Goal: Information Seeking & Learning: Learn about a topic

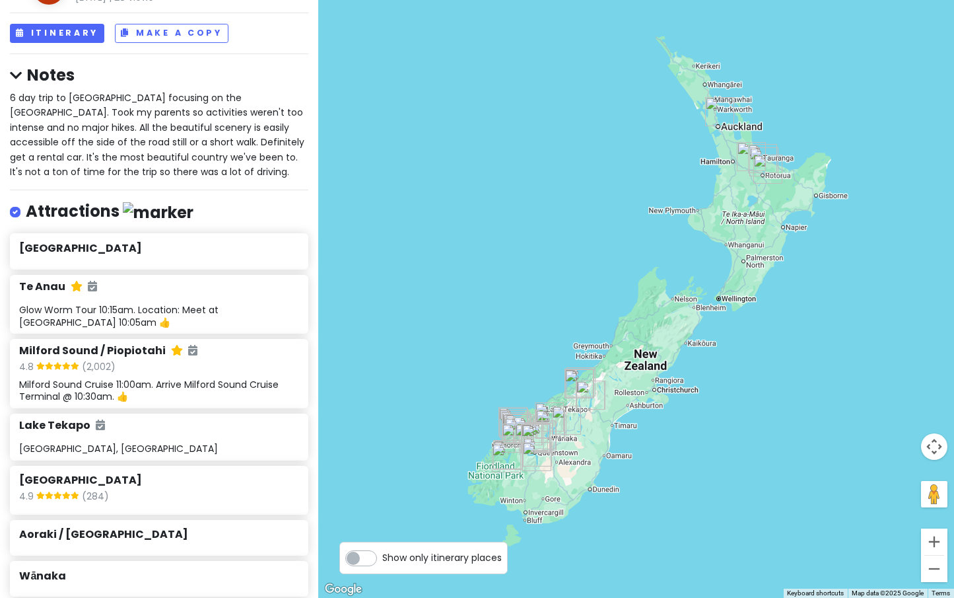
scroll to position [110, 0]
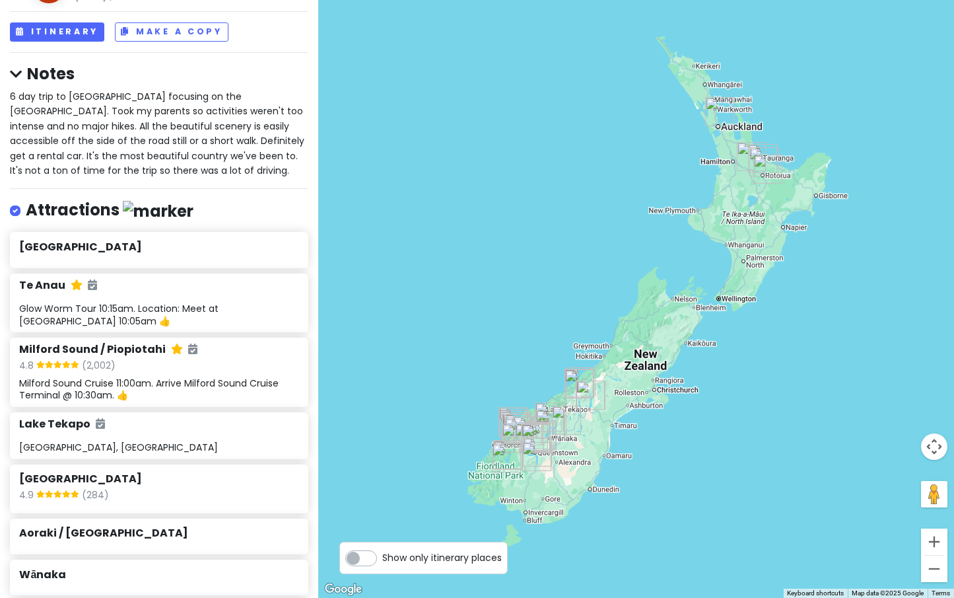
click at [209, 199] on div "Attractions" at bounding box center [159, 212] width 299 height 27
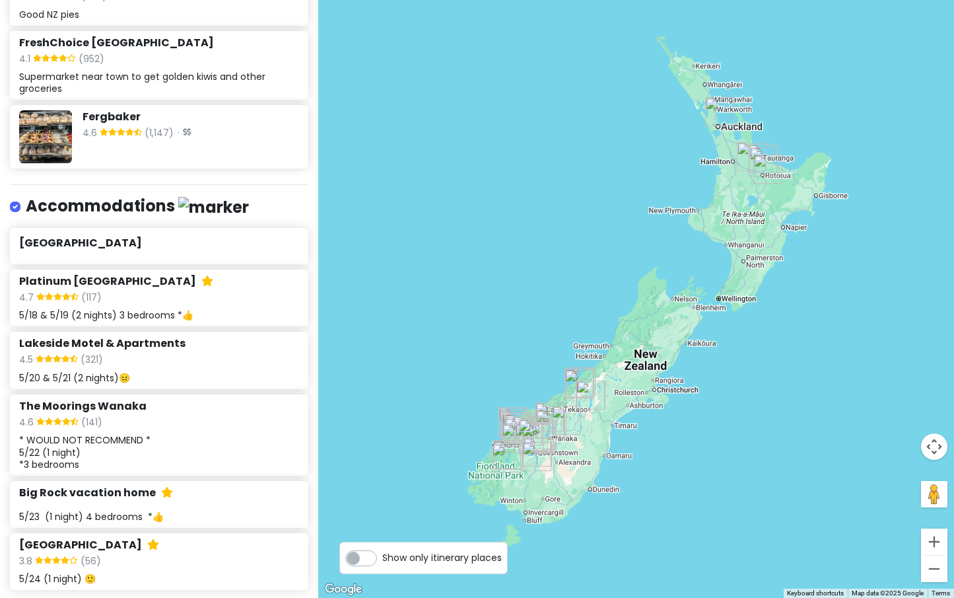
scroll to position [3333, 0]
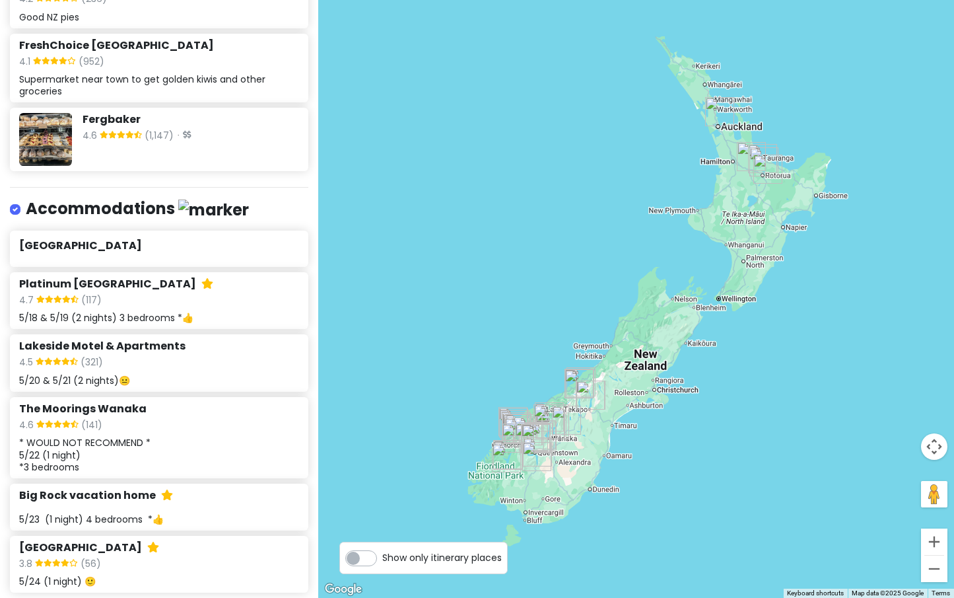
click at [155, 437] on div "* WOULD NOT RECOMMEND * 5/22 (1 night) *3 bedrooms" at bounding box center [158, 455] width 279 height 36
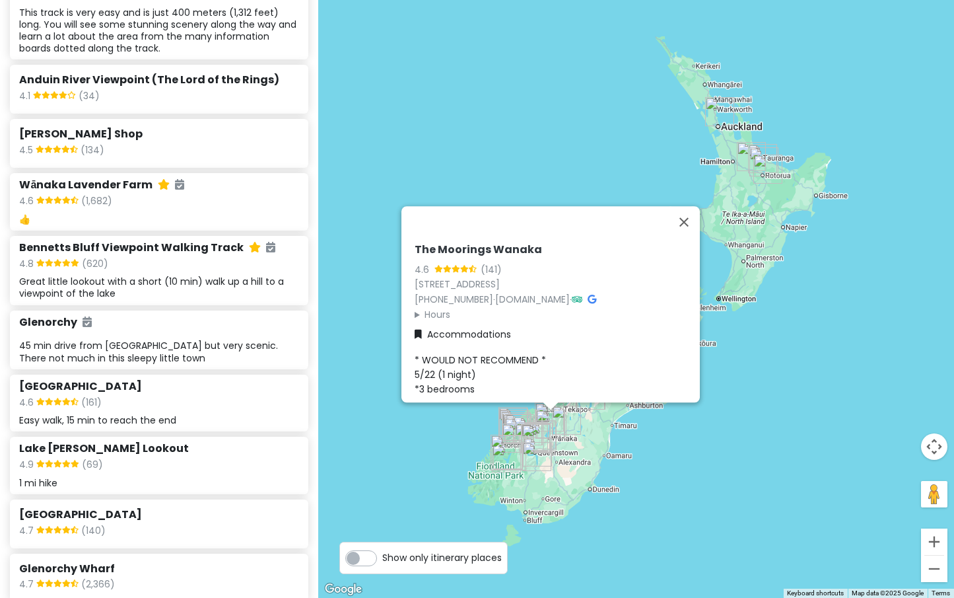
scroll to position [1219, 0]
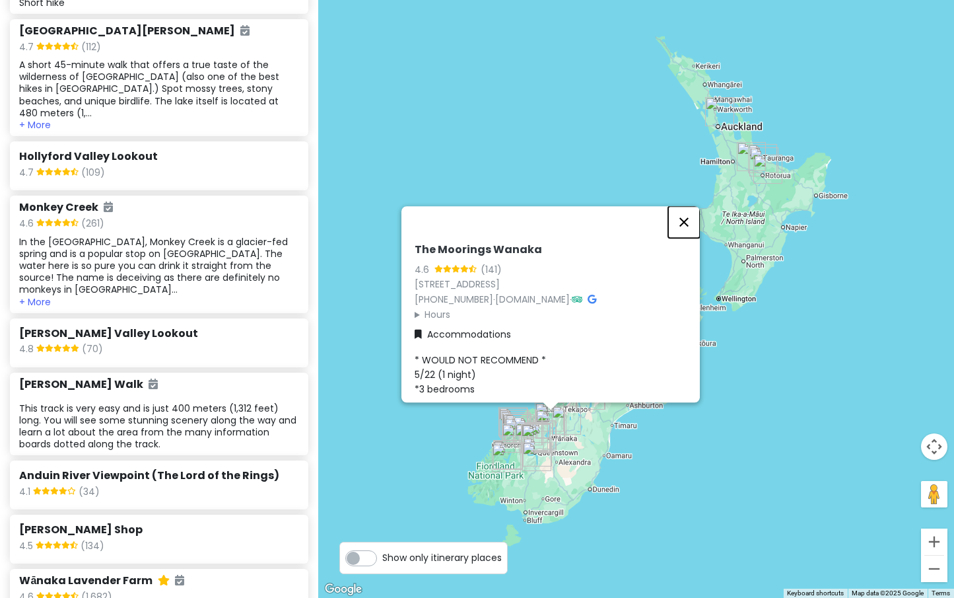
click at [690, 214] on button "Close" at bounding box center [684, 222] width 32 height 32
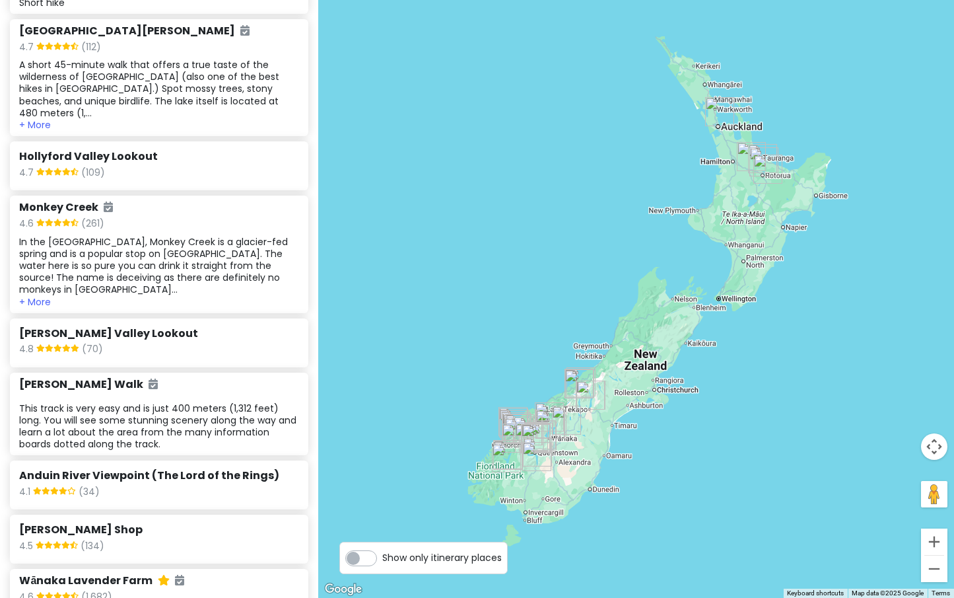
click at [760, 153] on img "Te Puia - Rotorua, NZ" at bounding box center [764, 161] width 29 height 29
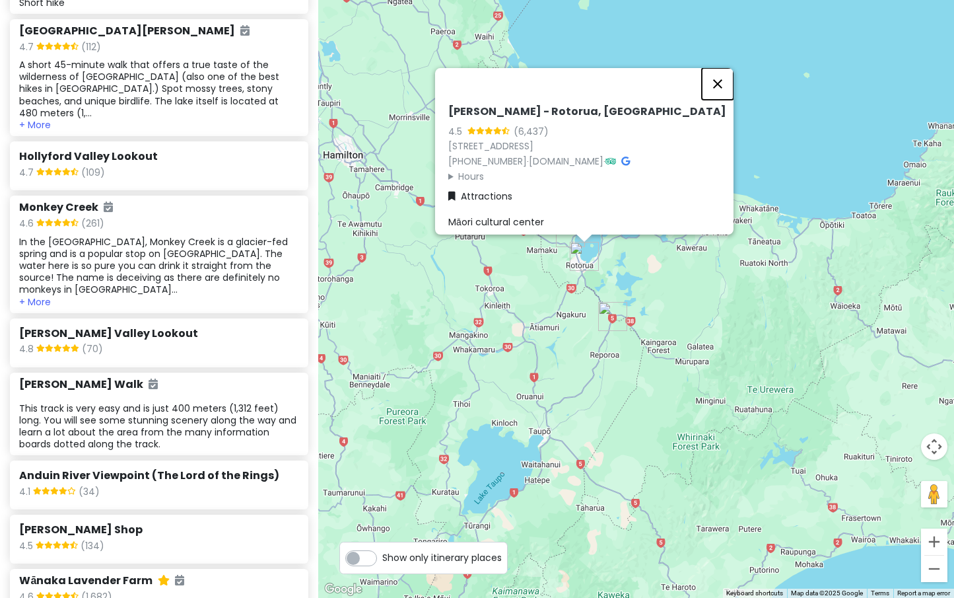
click at [723, 76] on button "Close" at bounding box center [718, 84] width 32 height 32
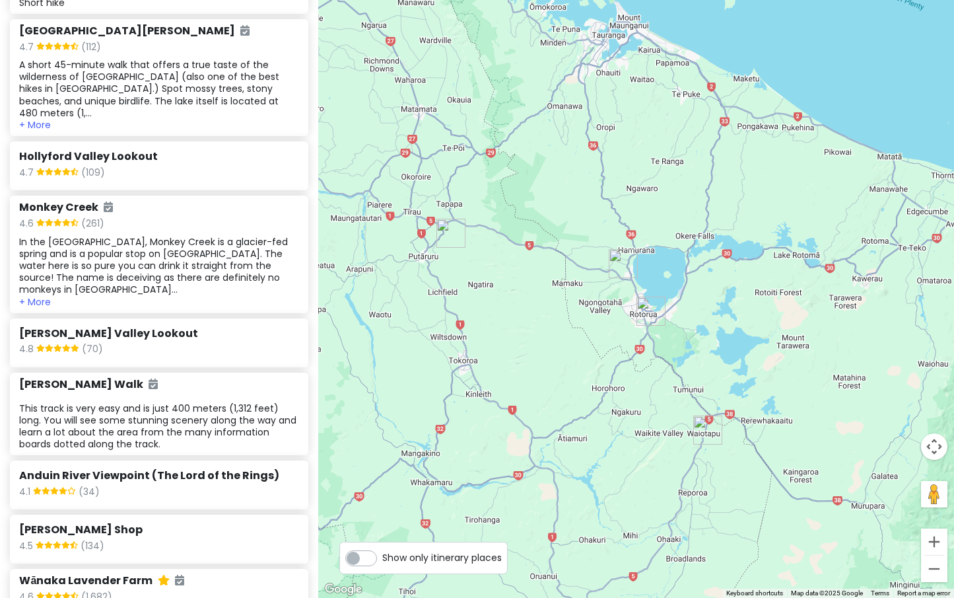
drag, startPoint x: 725, startPoint y: 258, endPoint x: 727, endPoint y: 8, distance: 249.7
click at [727, 8] on div at bounding box center [636, 299] width 636 height 598
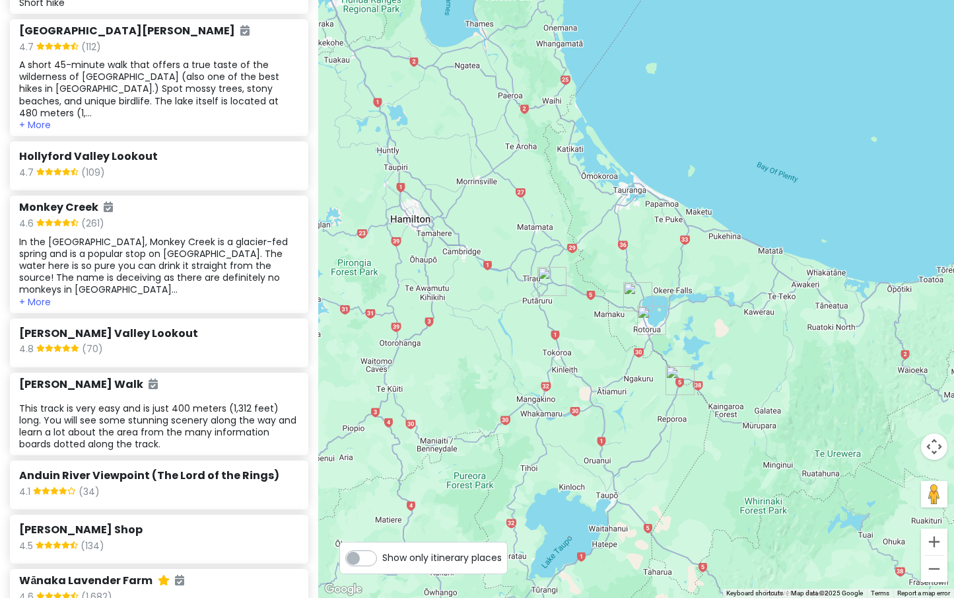
click at [646, 319] on img "Te Puia - Rotorua, NZ" at bounding box center [651, 320] width 29 height 29
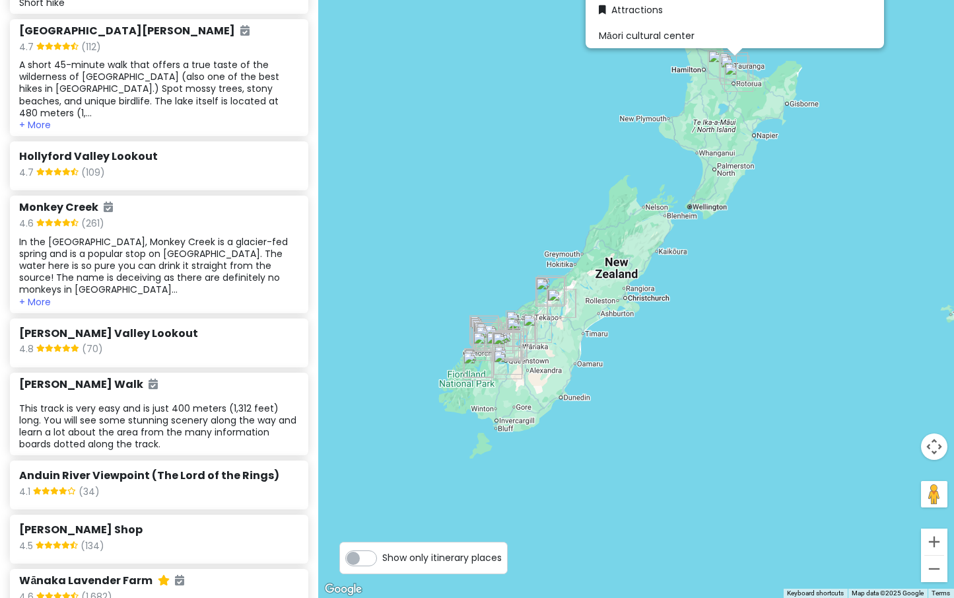
drag, startPoint x: 567, startPoint y: 393, endPoint x: 651, endPoint y: 114, distance: 291.5
click at [651, 114] on div "[PERSON_NAME] - [GEOGRAPHIC_DATA], [GEOGRAPHIC_DATA] 4.5 (6,437) [STREET_ADDRES…" at bounding box center [636, 299] width 636 height 598
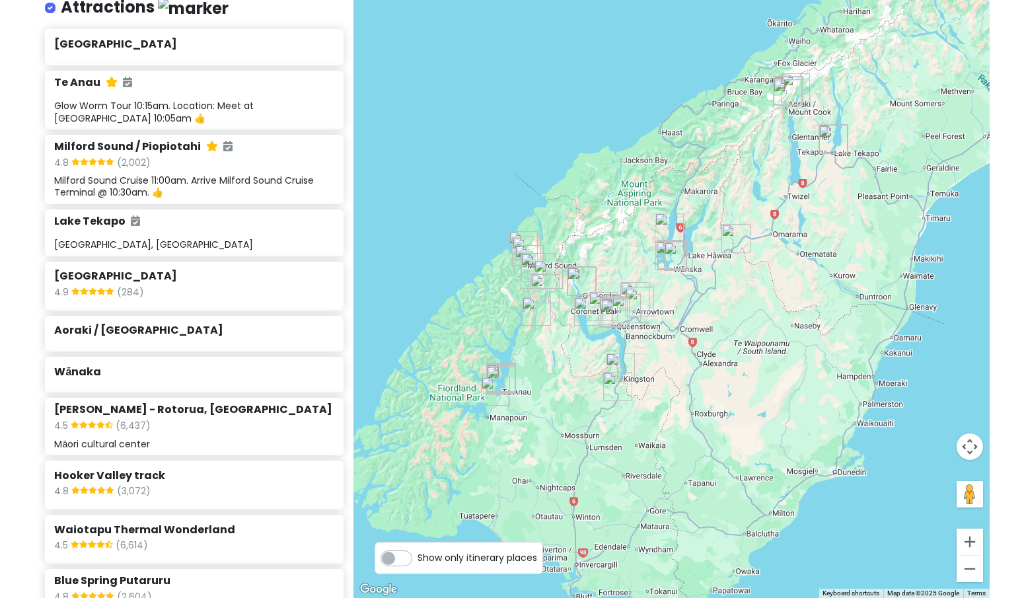
scroll to position [0, 0]
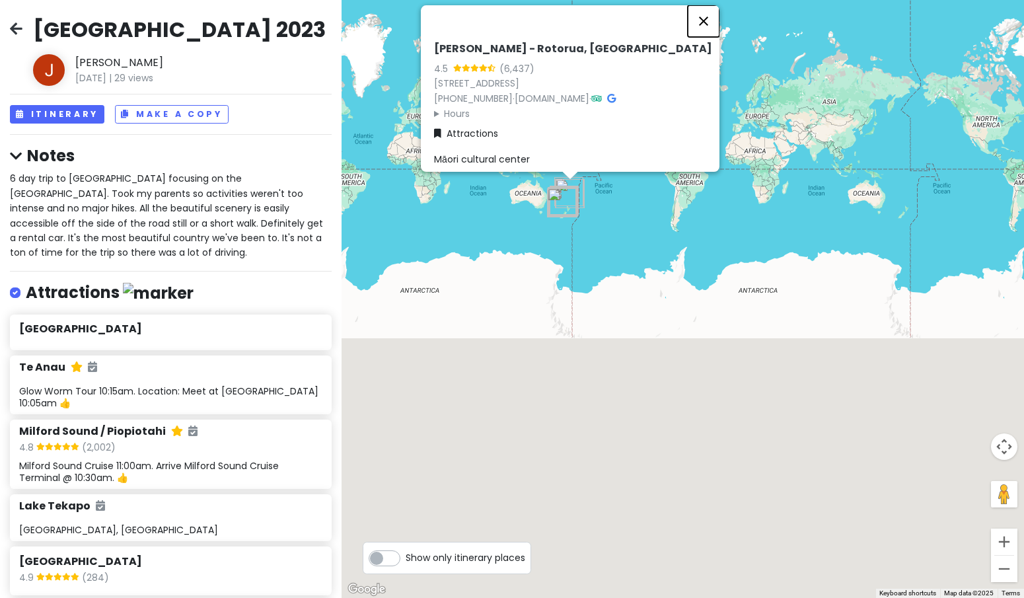
click at [715, 15] on button "Close" at bounding box center [704, 21] width 32 height 32
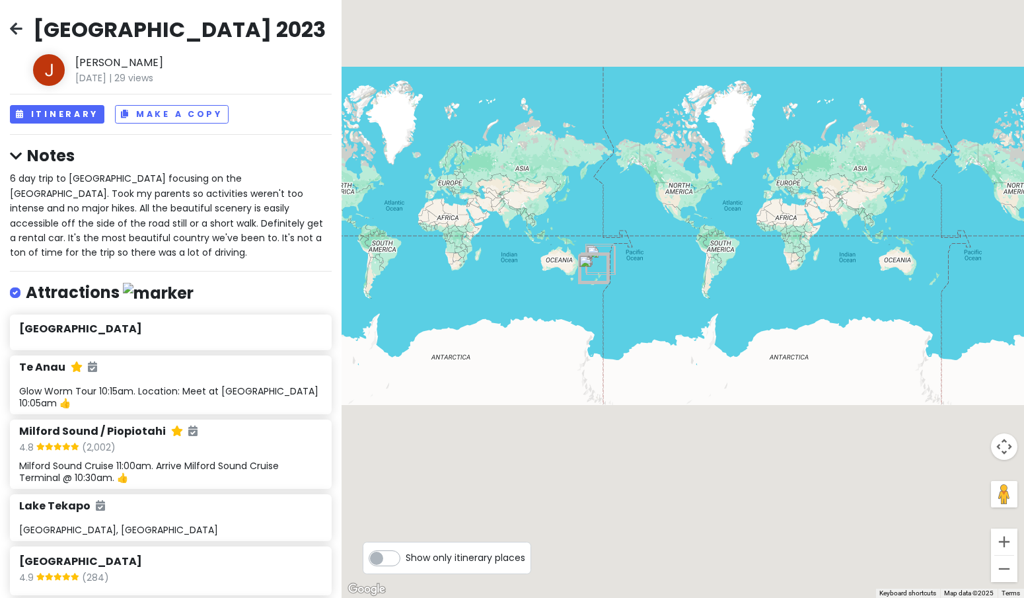
drag, startPoint x: 620, startPoint y: 143, endPoint x: 654, endPoint y: 213, distance: 77.7
click at [654, 213] on div at bounding box center [682, 299] width 682 height 598
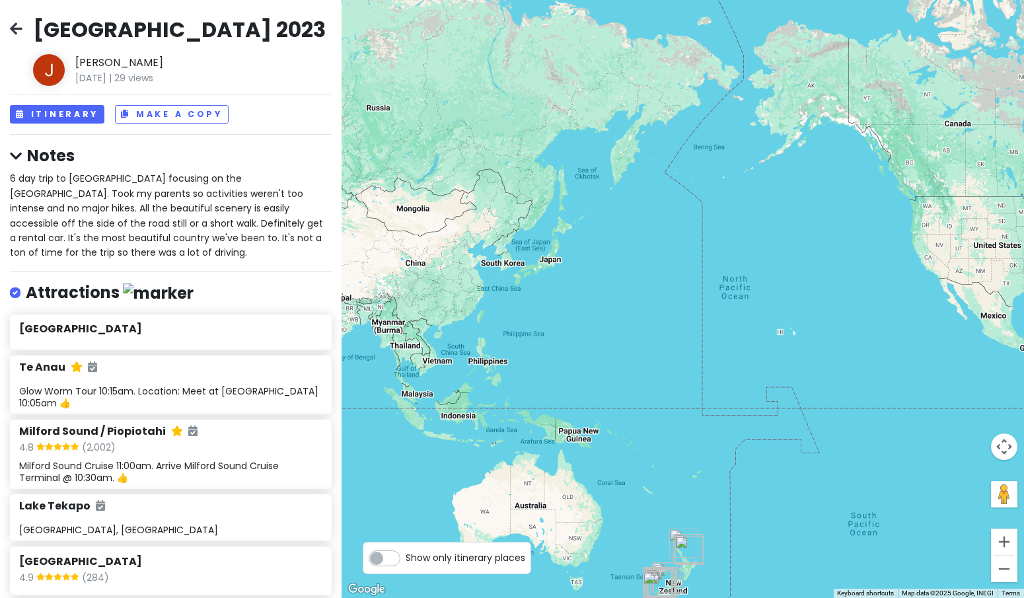
drag, startPoint x: 607, startPoint y: 291, endPoint x: 820, endPoint y: 290, distance: 212.7
click at [820, 290] on div at bounding box center [682, 299] width 682 height 598
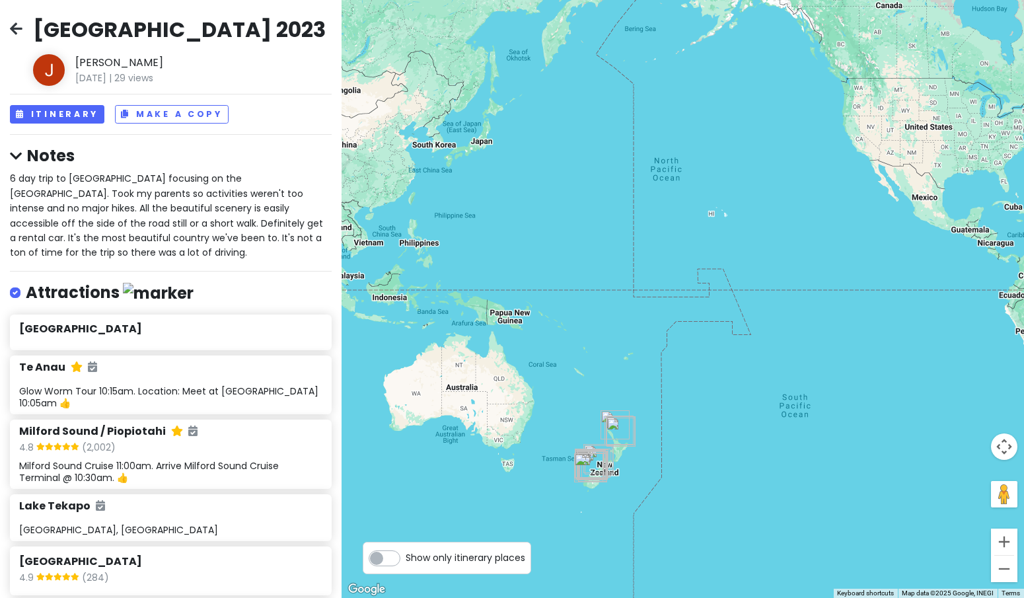
drag, startPoint x: 454, startPoint y: 305, endPoint x: 379, endPoint y: 191, distance: 136.3
click at [379, 191] on div at bounding box center [682, 299] width 682 height 598
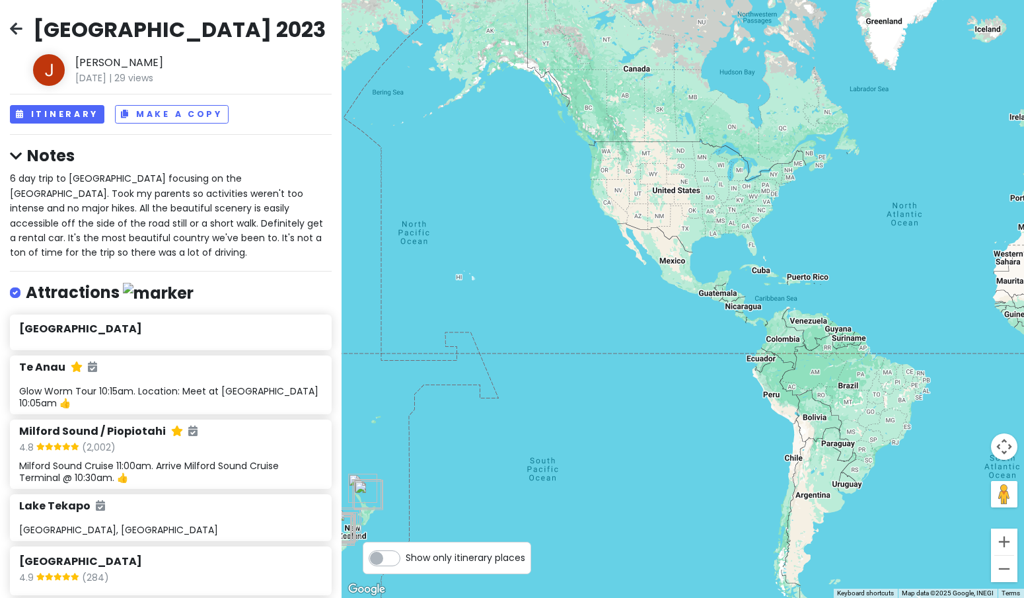
drag, startPoint x: 839, startPoint y: 265, endPoint x: 526, endPoint y: 334, distance: 320.7
click at [526, 334] on div at bounding box center [682, 299] width 682 height 598
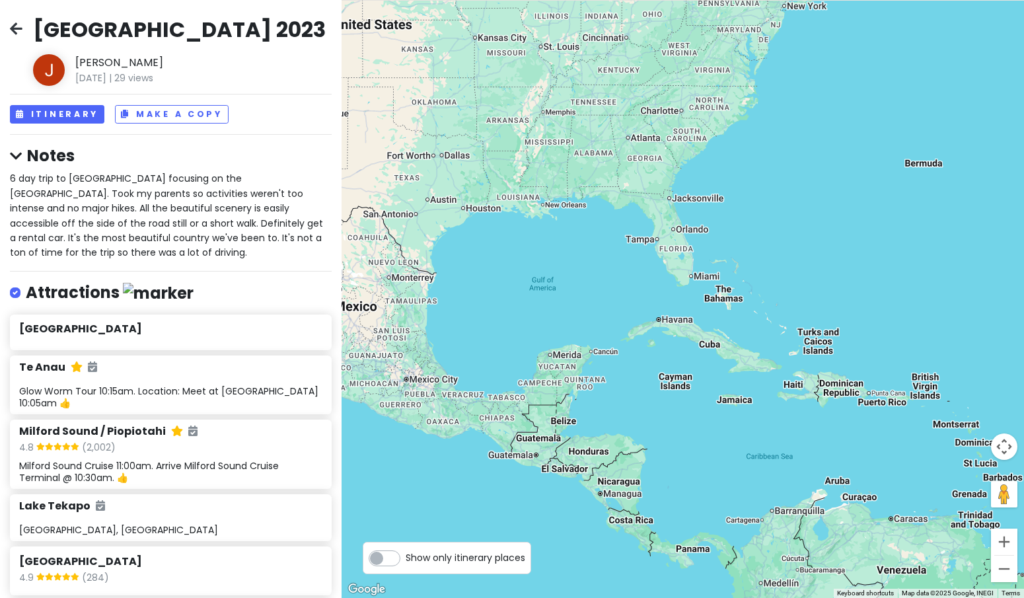
drag, startPoint x: 725, startPoint y: 100, endPoint x: 536, endPoint y: 344, distance: 309.3
click at [536, 344] on div at bounding box center [682, 299] width 682 height 598
